Goal: Task Accomplishment & Management: Manage account settings

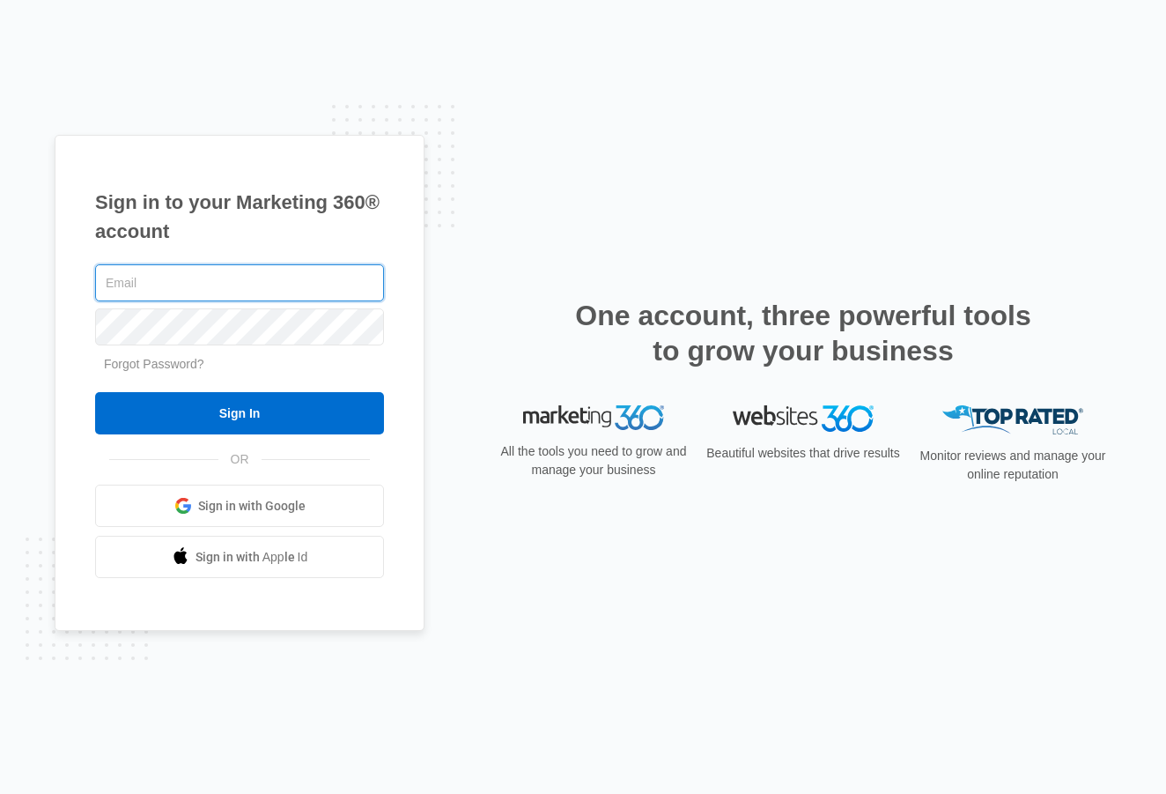
type input "[EMAIL_ADDRESS][DOMAIN_NAME]"
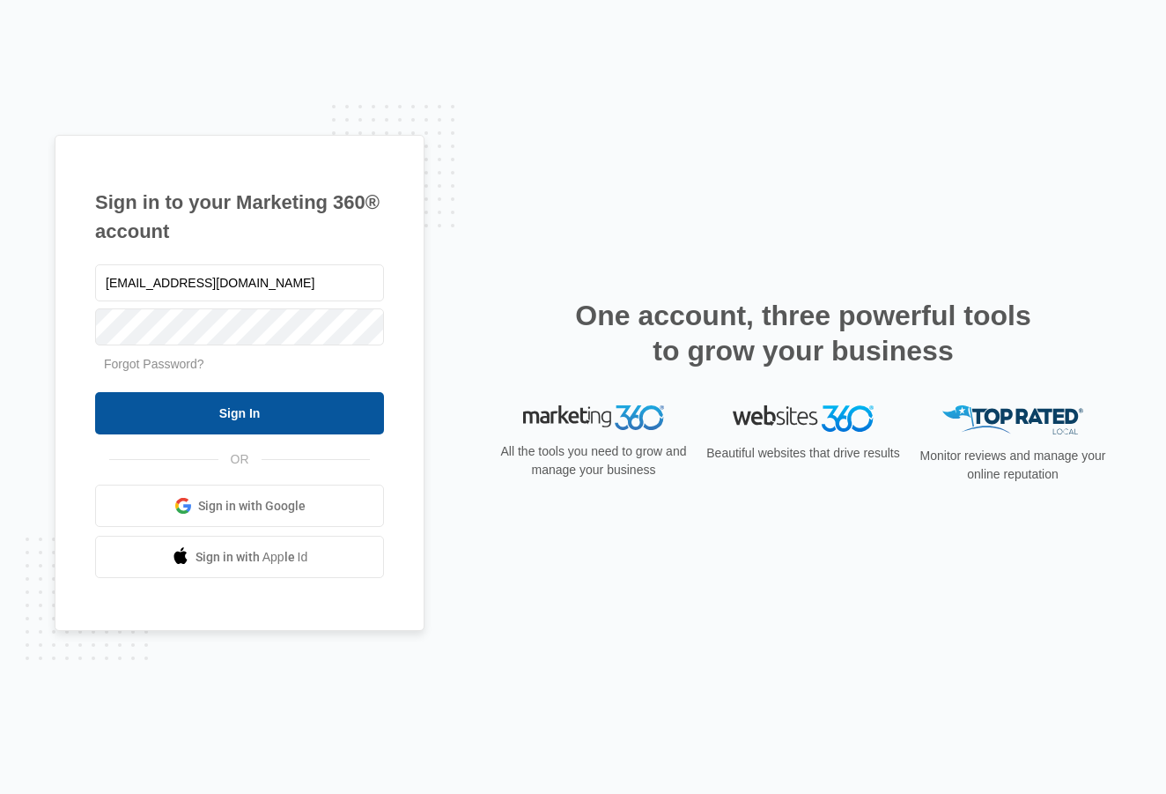
click at [233, 407] on input "Sign In" at bounding box center [239, 413] width 289 height 42
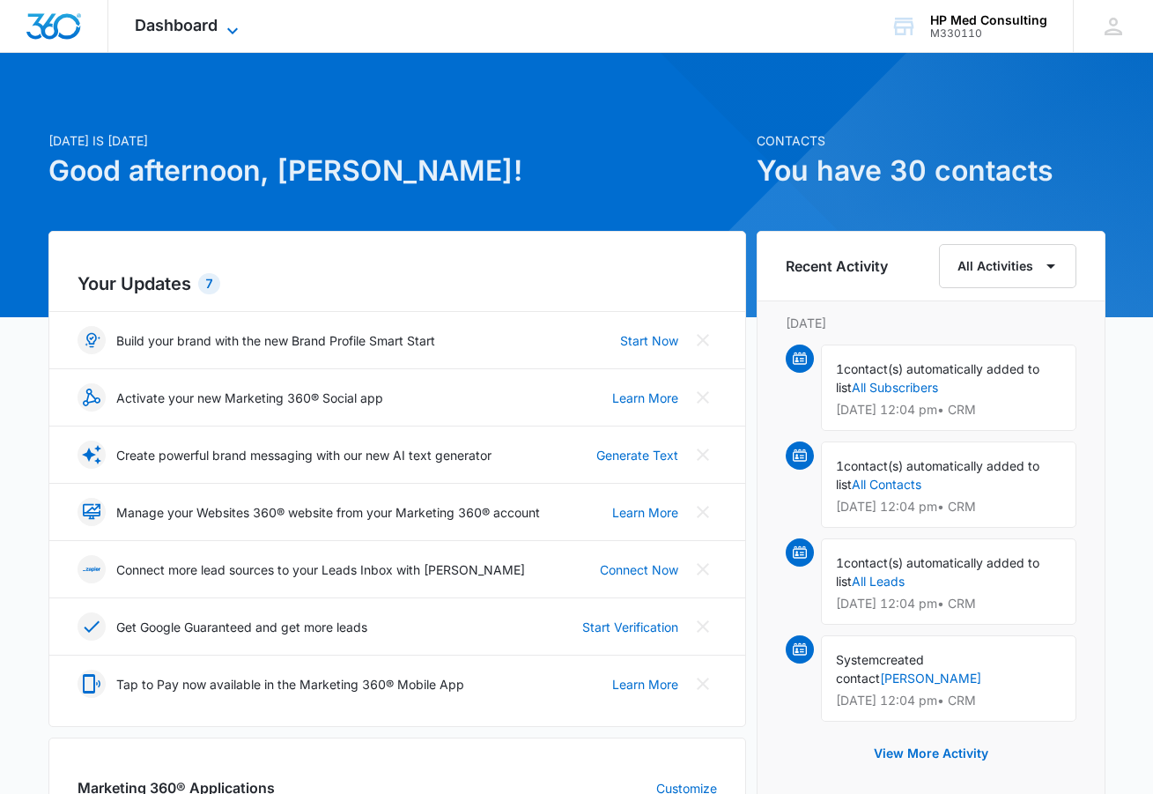
click at [233, 33] on icon at bounding box center [232, 30] width 21 height 21
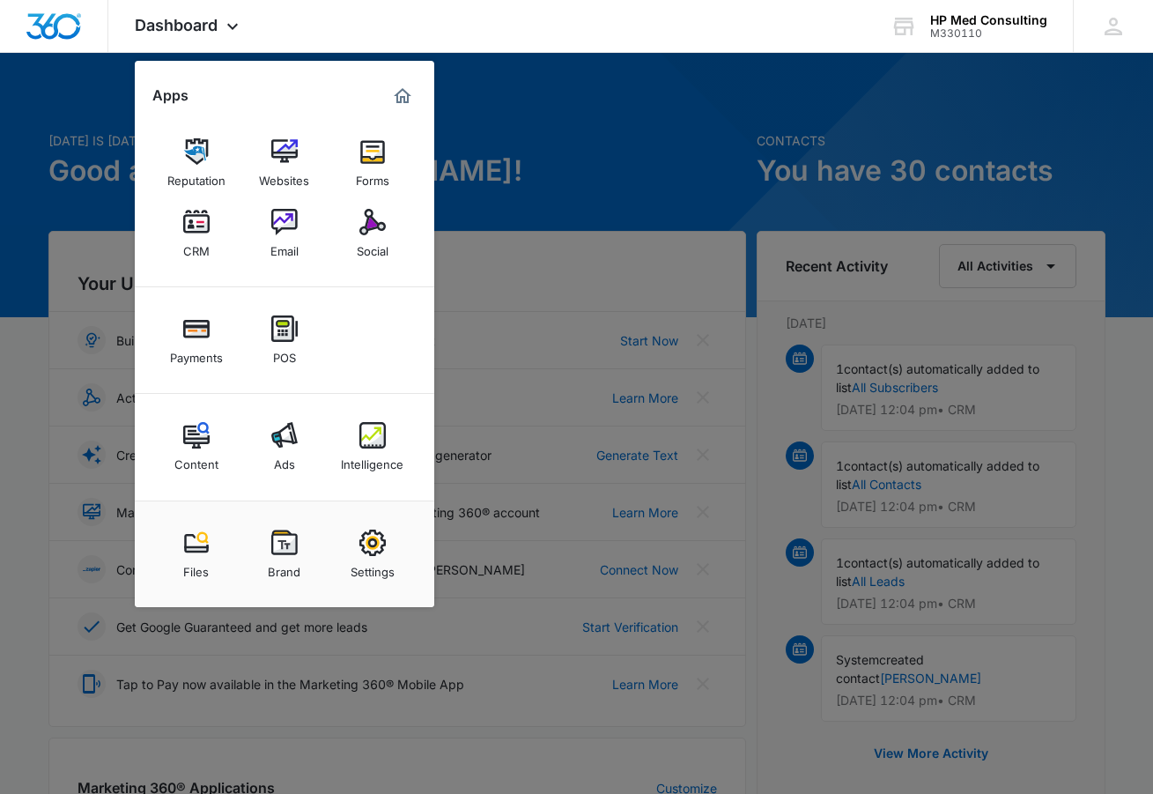
click at [286, 225] on img at bounding box center [284, 222] width 26 height 26
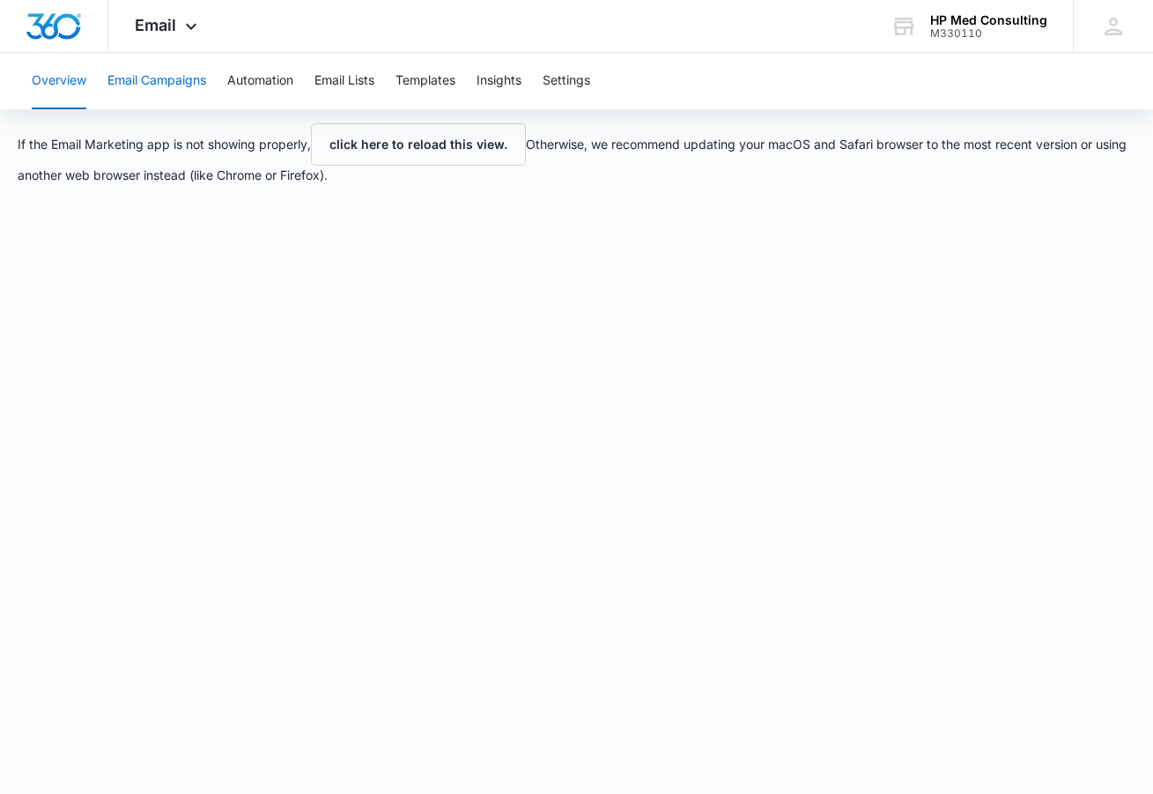
click at [174, 80] on button "Email Campaigns" at bounding box center [156, 81] width 99 height 56
